Goal: Task Accomplishment & Management: Manage account settings

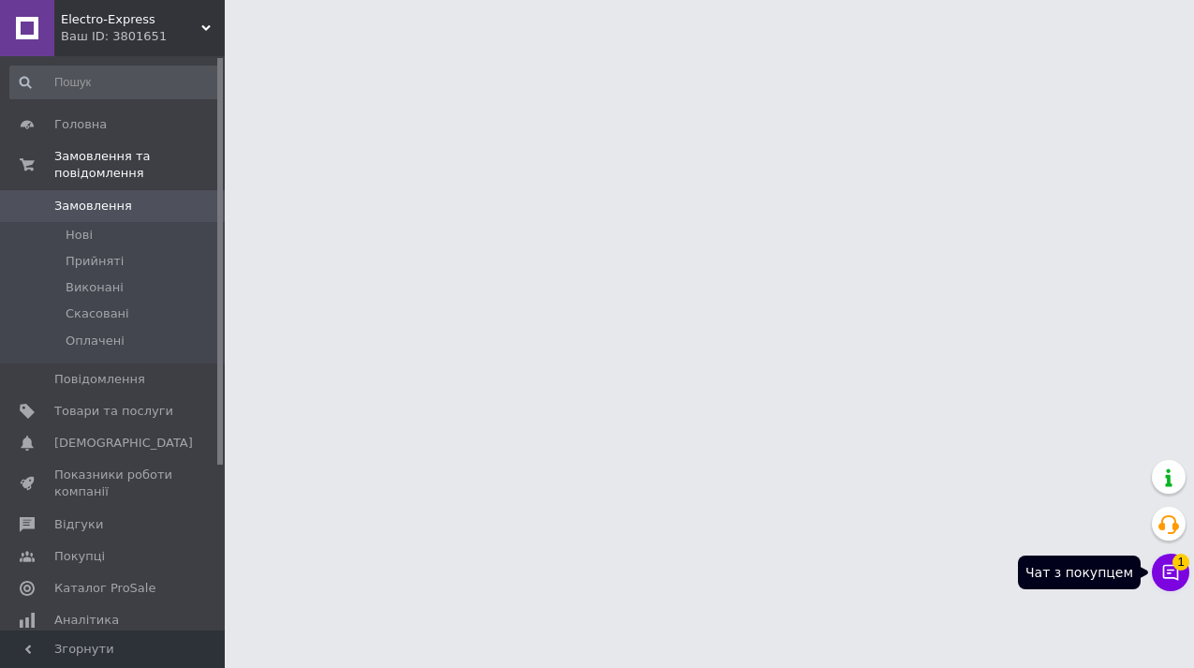
click at [1170, 575] on icon at bounding box center [1170, 572] width 19 height 19
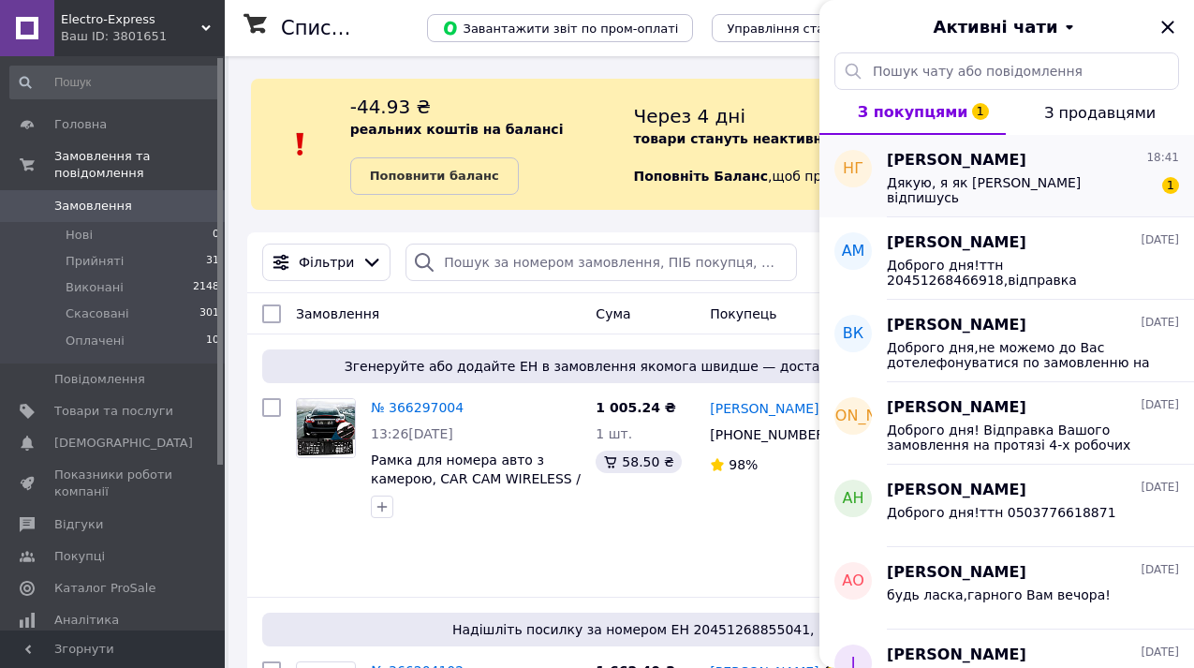
click at [1023, 174] on div "Дякую, я як оьеру відпишусь 1" at bounding box center [1033, 188] width 292 height 34
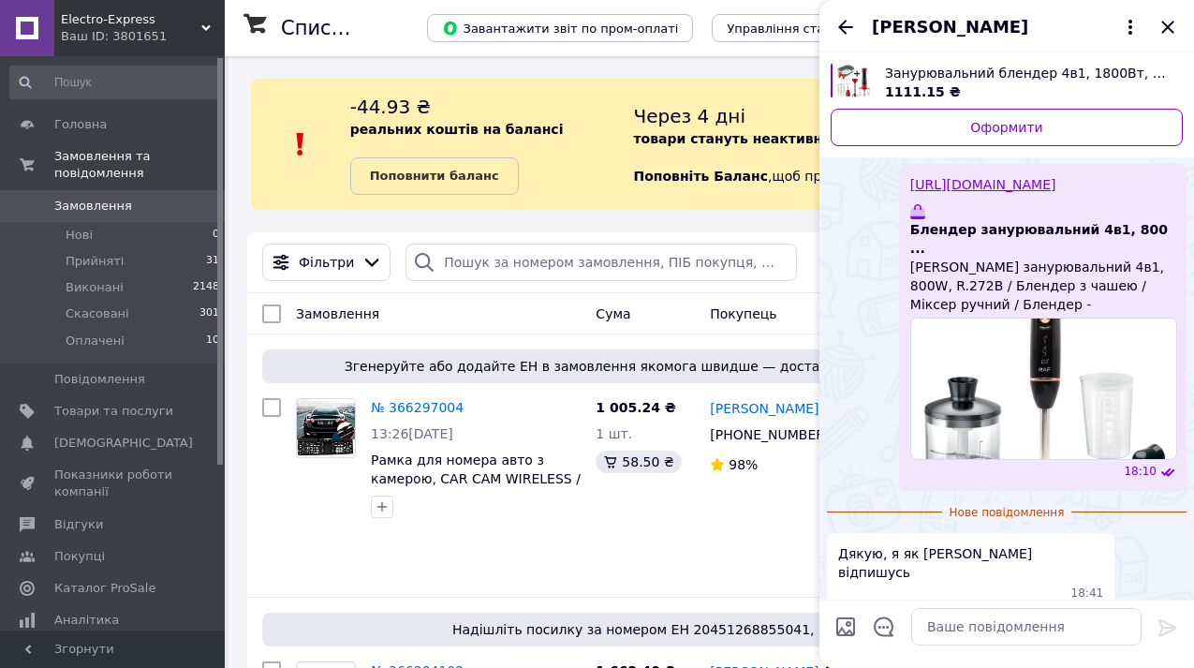
scroll to position [1007, 0]
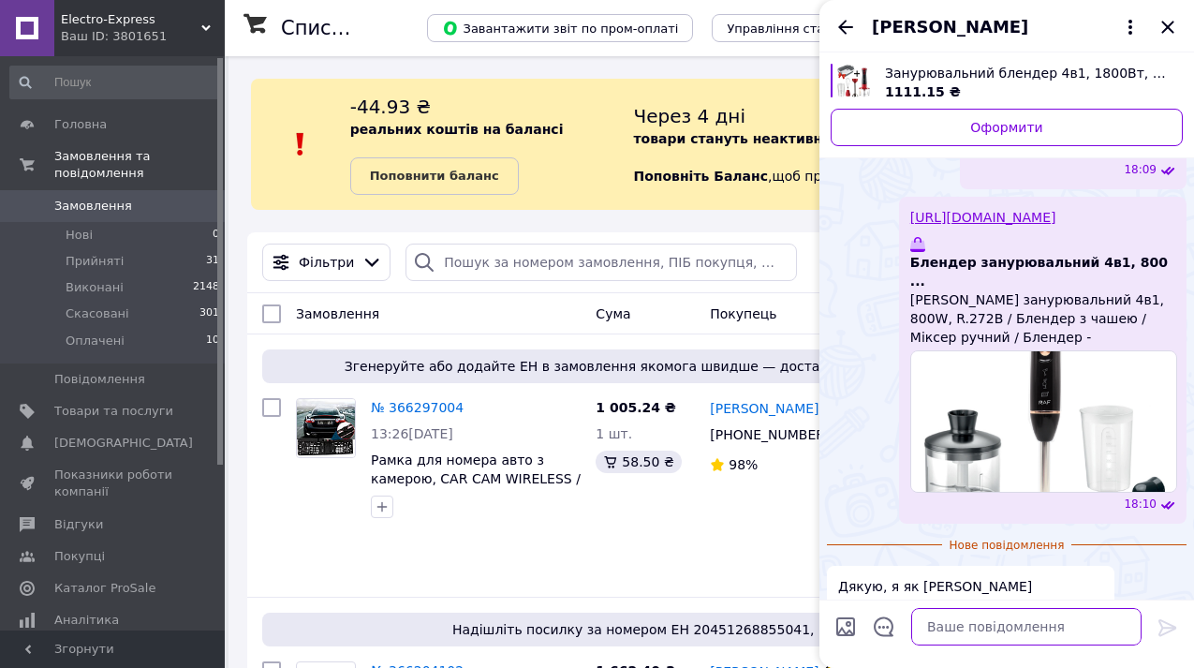
click at [958, 638] on textarea at bounding box center [1026, 626] width 230 height 37
type textarea "добре"
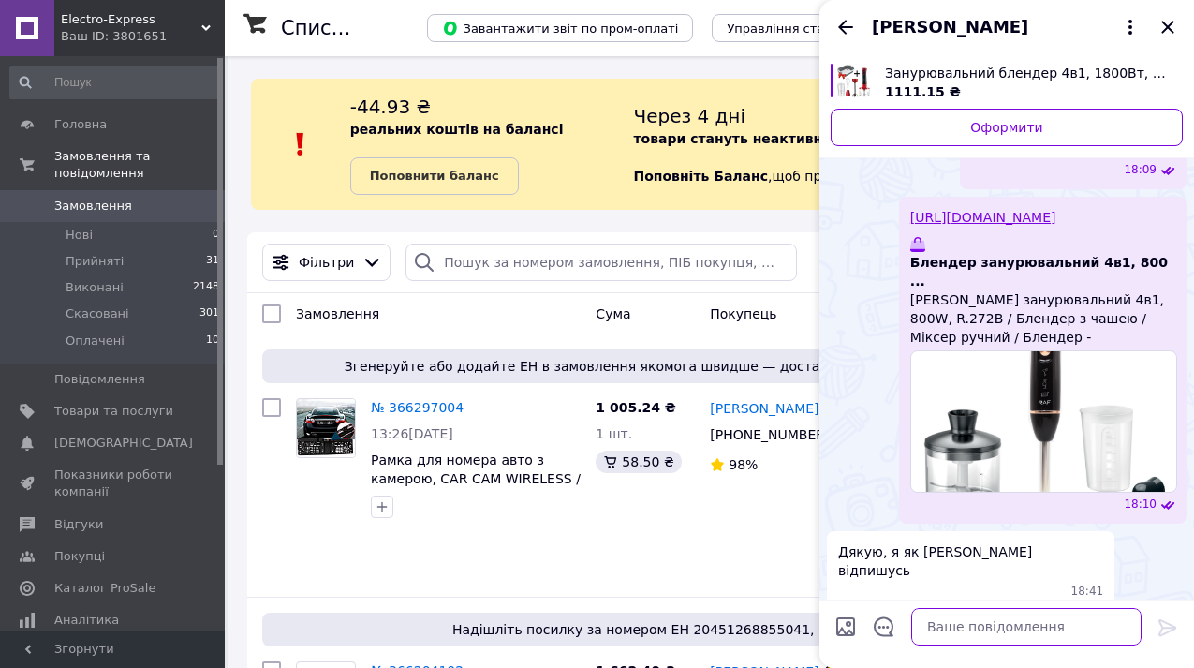
scroll to position [1039, 0]
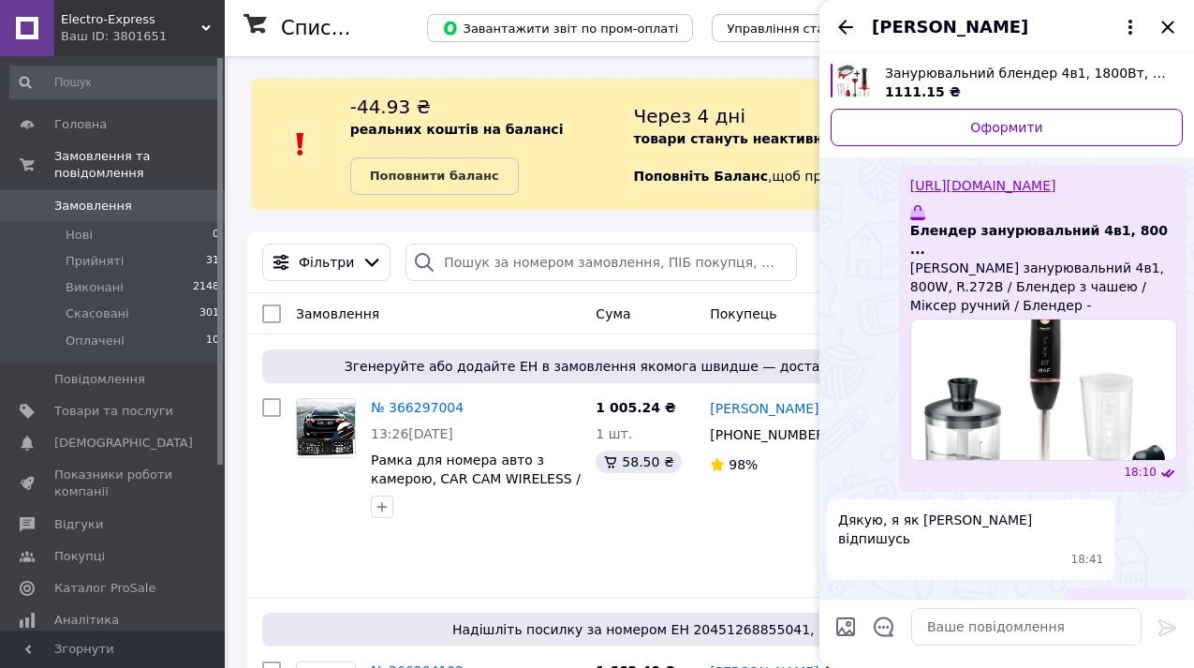
click at [841, 22] on icon "Назад" at bounding box center [845, 27] width 22 height 22
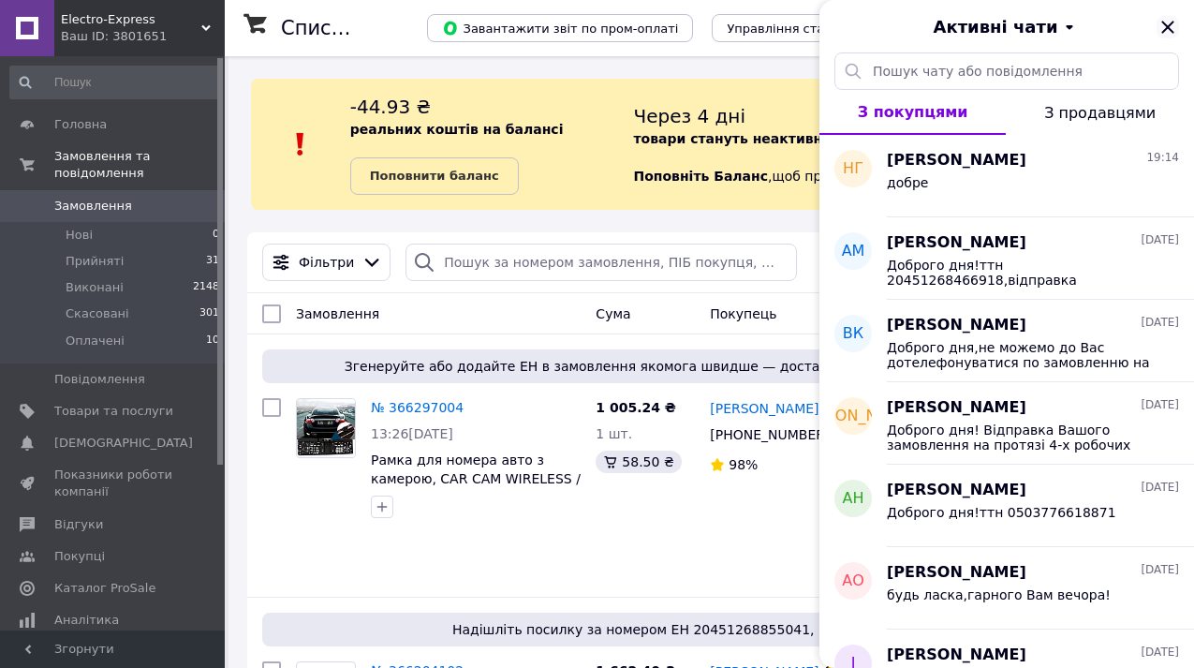
click at [1162, 30] on icon "Закрити" at bounding box center [1167, 27] width 12 height 12
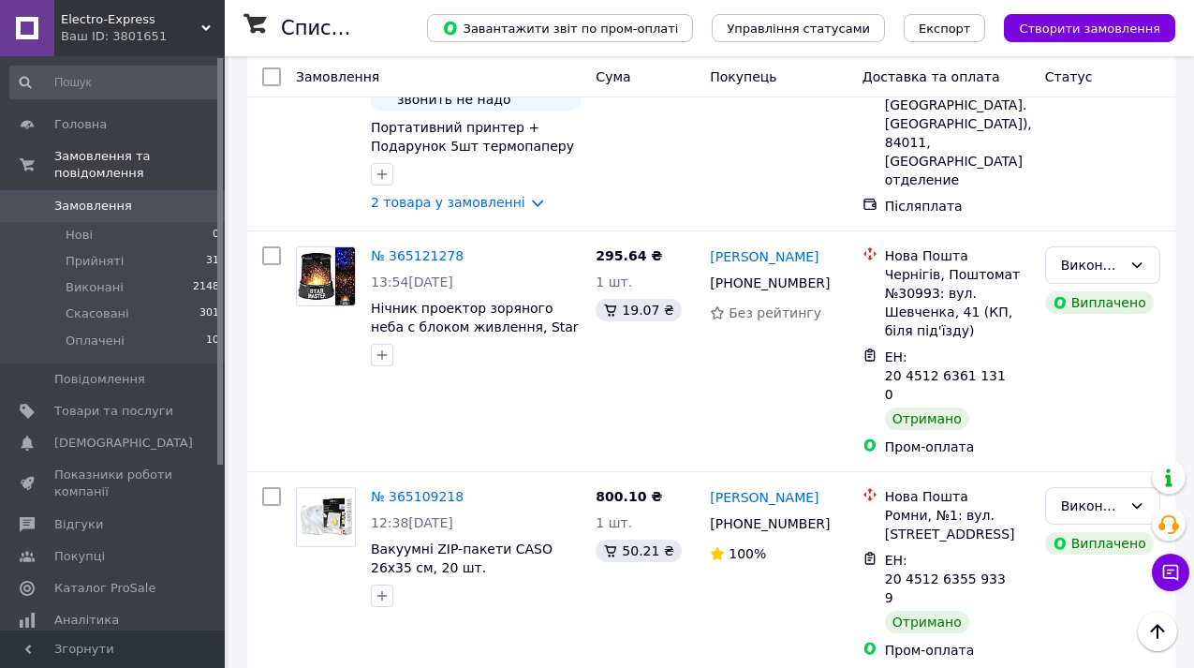
scroll to position [6404, 0]
